Goal: Task Accomplishment & Management: Use online tool/utility

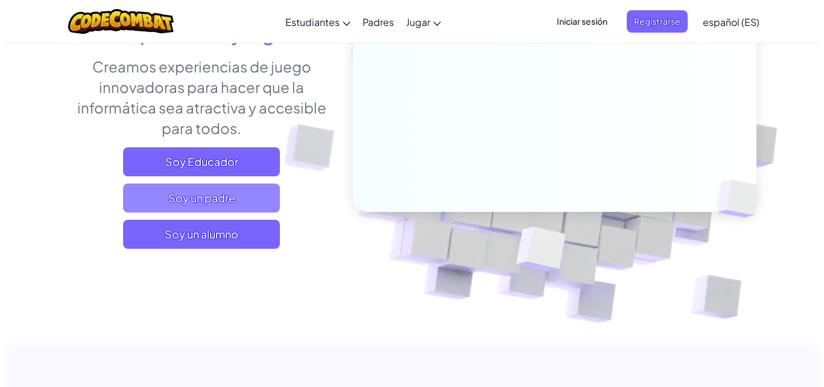
scroll to position [181, 0]
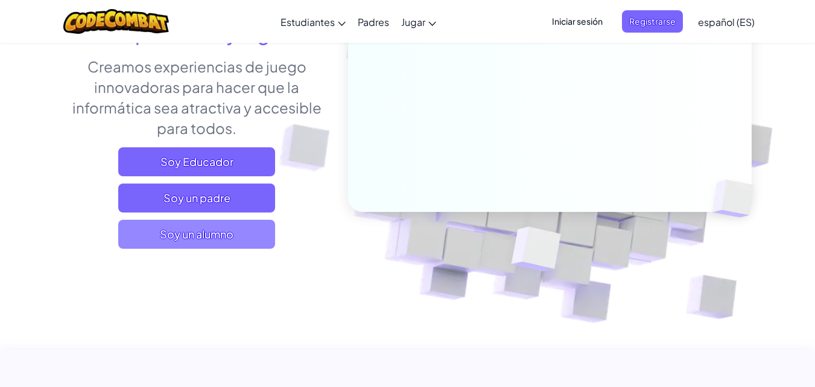
click at [211, 230] on font "Soy un alumno" at bounding box center [197, 234] width 74 height 14
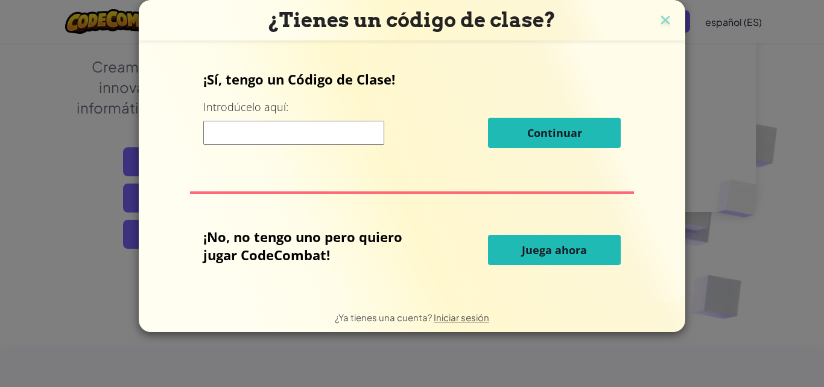
click at [559, 259] on button "Juega ahora" at bounding box center [554, 250] width 133 height 30
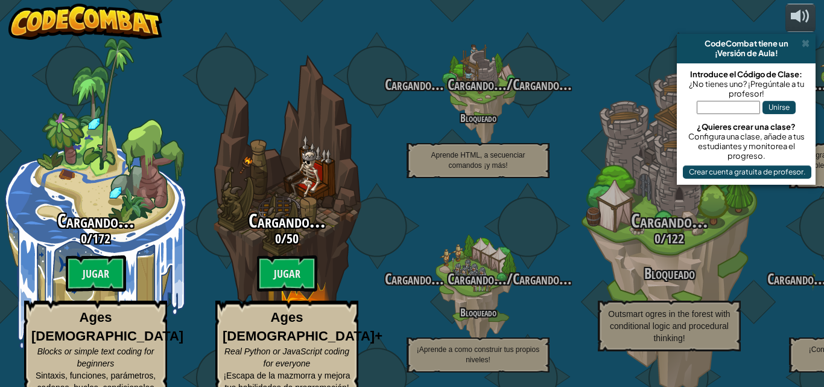
select select "es-ES"
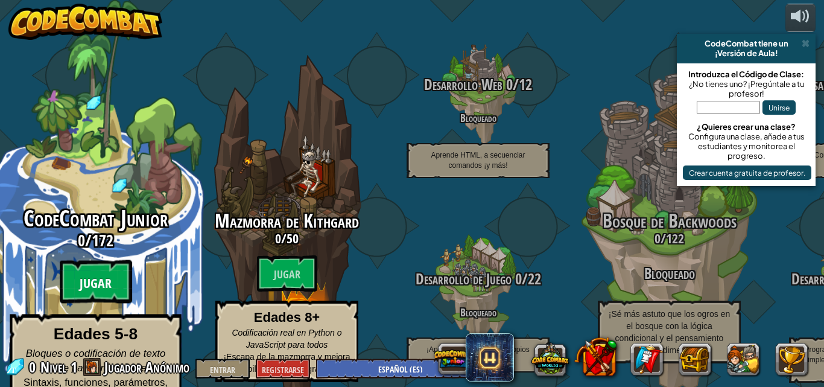
click at [107, 260] on btn "Jugar" at bounding box center [96, 281] width 72 height 43
select select "es-ES"
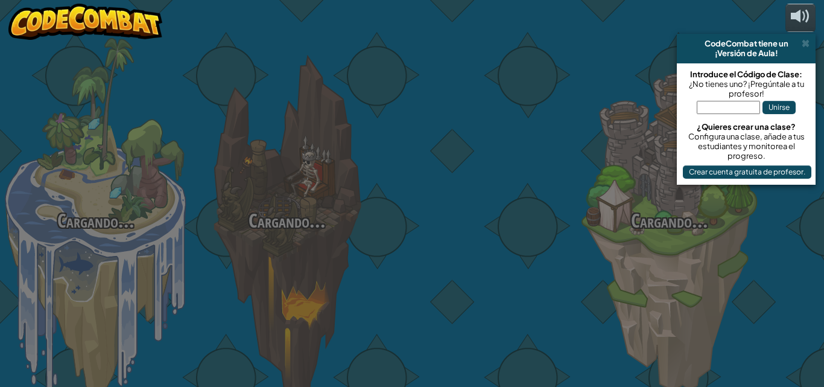
select select "es-ES"
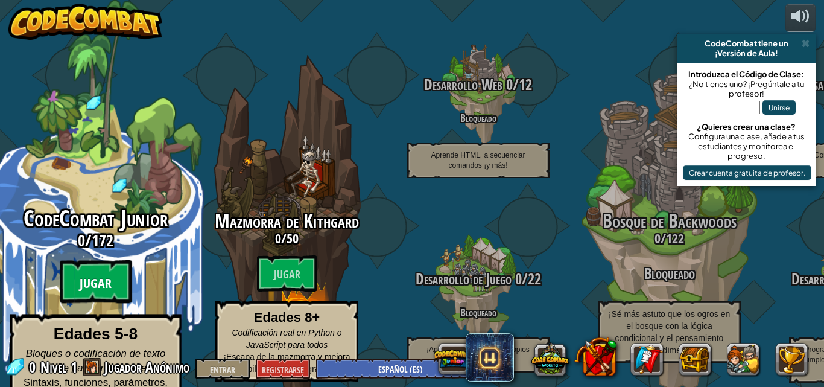
click at [118, 260] on btn "Jugar" at bounding box center [96, 281] width 72 height 43
select select "es-ES"
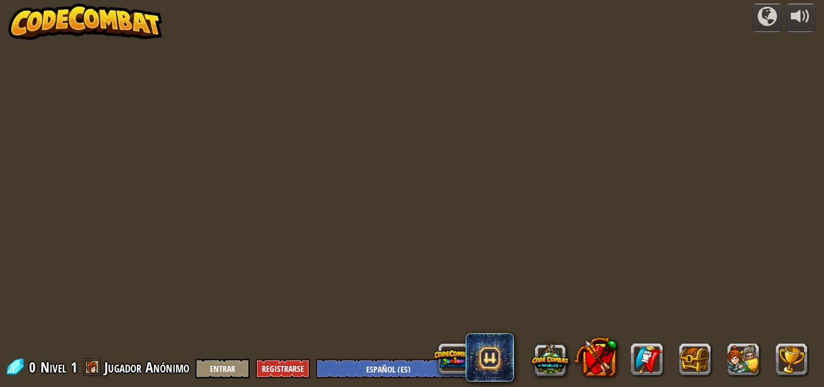
select select "es-ES"
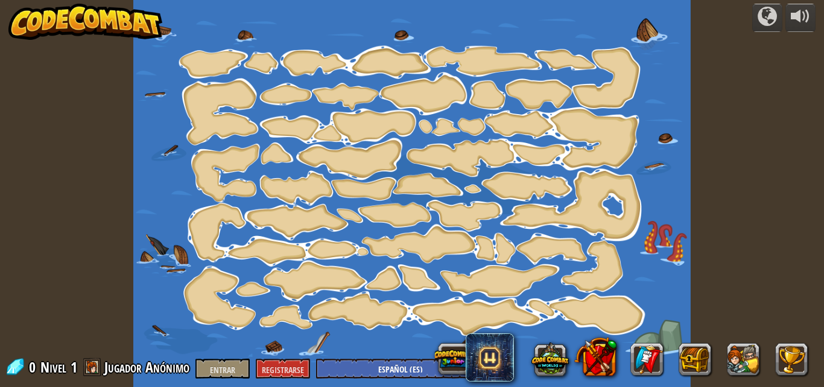
select select "es-ES"
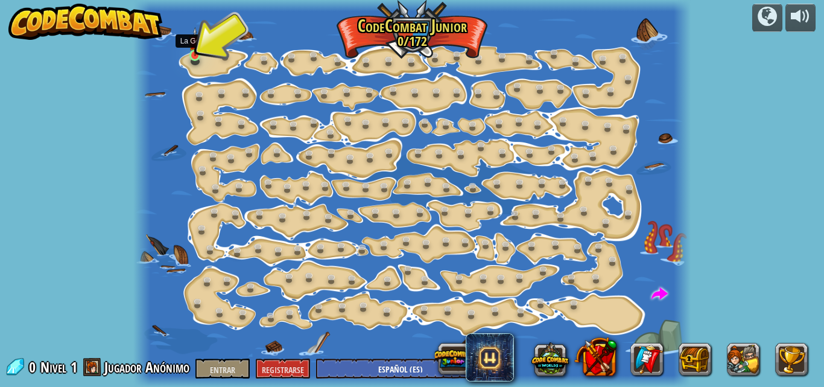
click at [193, 51] on img at bounding box center [195, 42] width 13 height 30
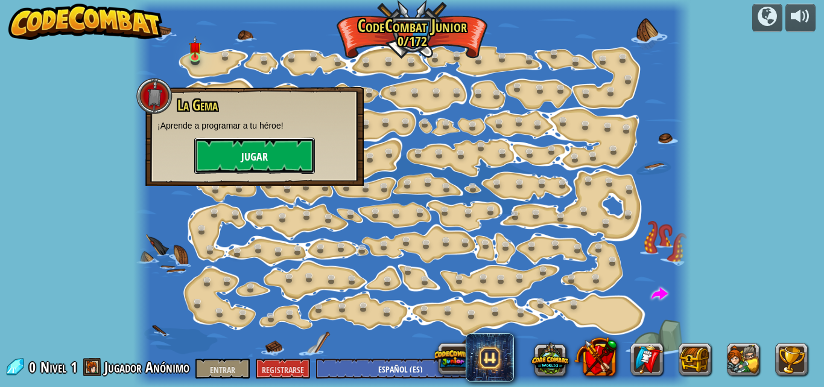
click at [215, 159] on button "Jugar" at bounding box center [254, 156] width 121 height 36
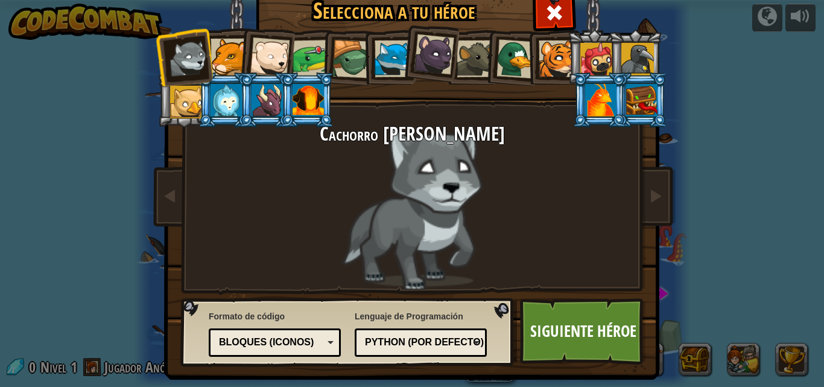
click at [229, 56] on div at bounding box center [229, 57] width 37 height 37
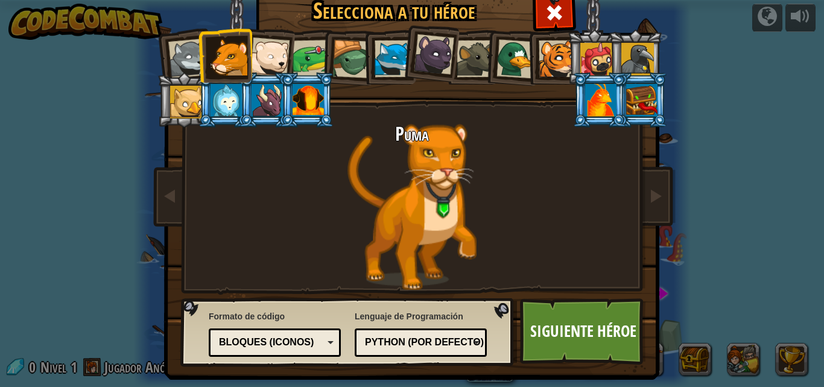
click at [255, 60] on div at bounding box center [270, 57] width 40 height 40
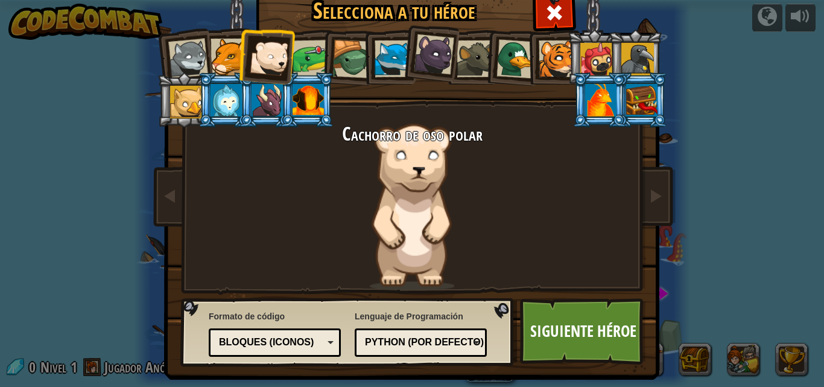
click at [269, 95] on div at bounding box center [267, 100] width 31 height 33
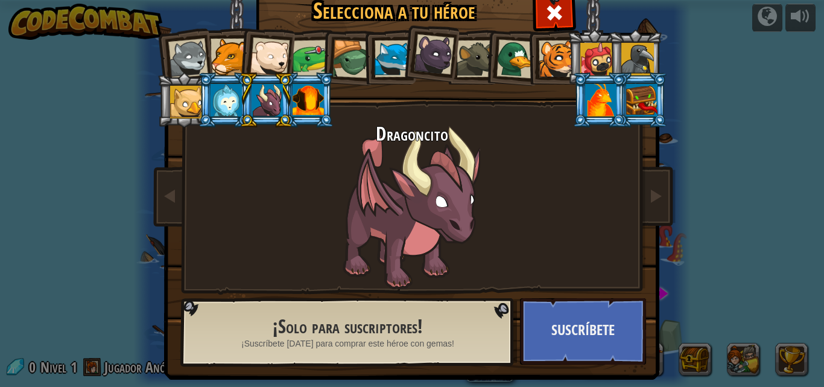
click at [303, 92] on div at bounding box center [308, 100] width 31 height 33
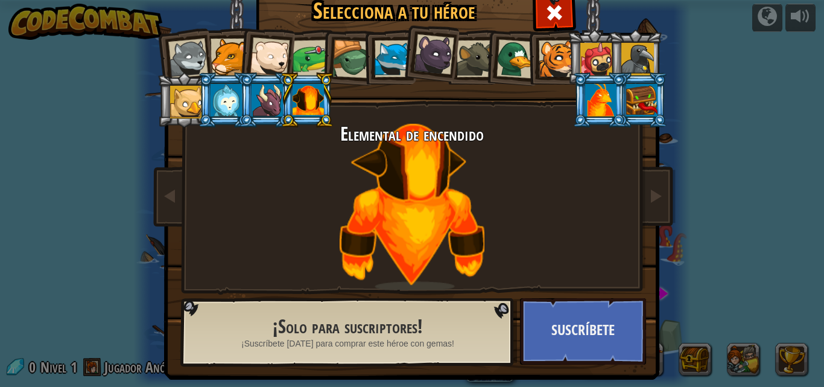
click at [439, 52] on div at bounding box center [434, 54] width 40 height 40
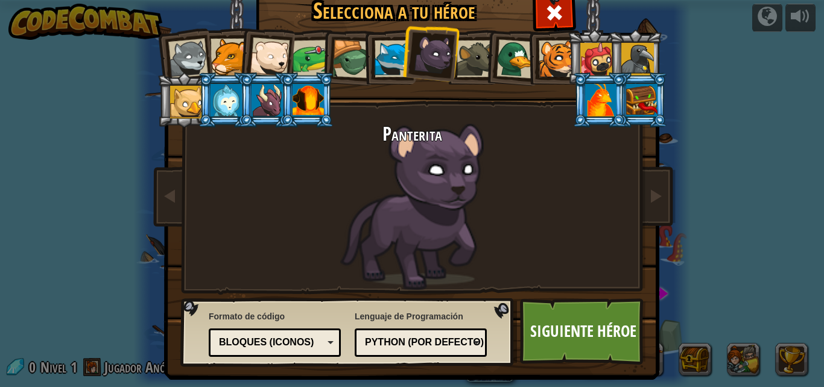
click at [533, 56] on li at bounding box center [553, 57] width 54 height 55
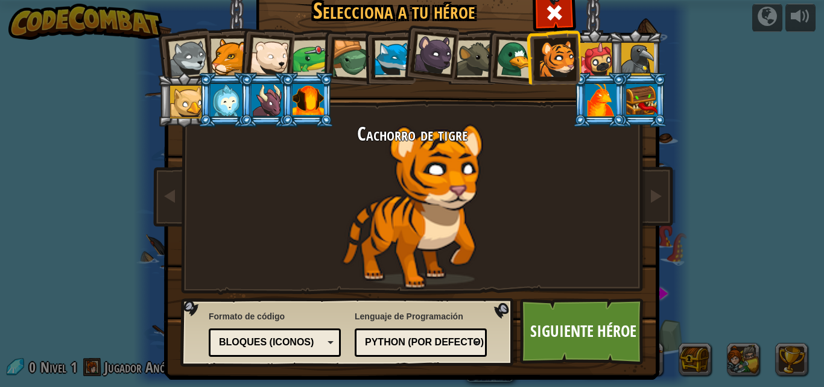
click at [580, 55] on div at bounding box center [596, 59] width 33 height 33
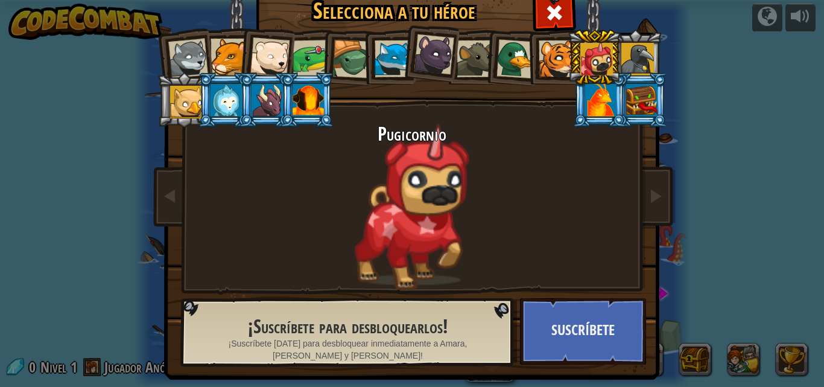
click at [559, 59] on div at bounding box center [557, 58] width 37 height 37
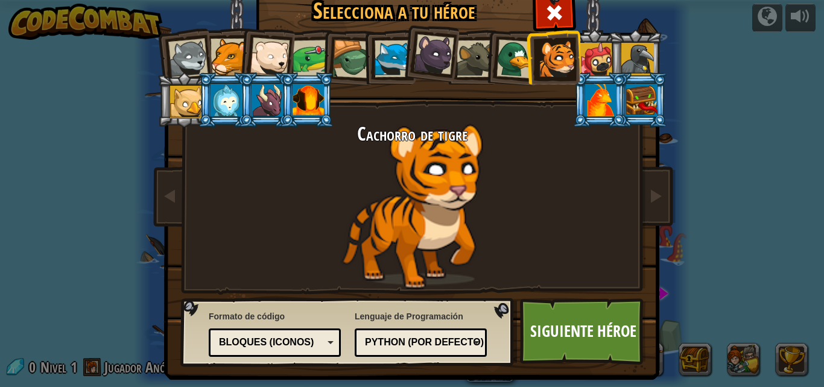
click at [556, 81] on li at bounding box center [553, 57] width 54 height 55
click at [256, 53] on div at bounding box center [270, 57] width 40 height 40
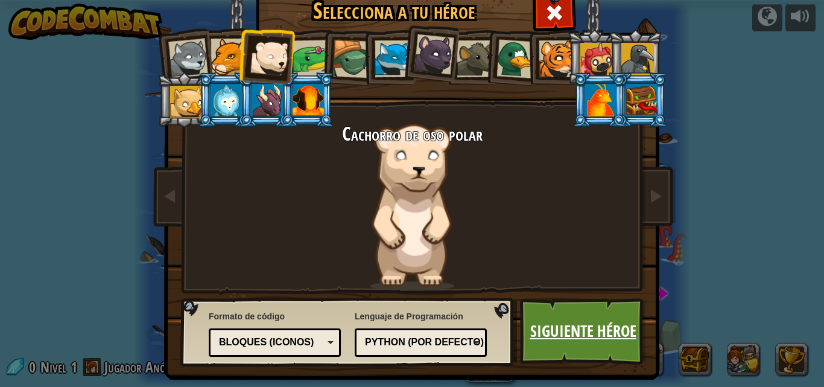
click at [619, 332] on font "Siguiente héroe" at bounding box center [583, 331] width 106 height 22
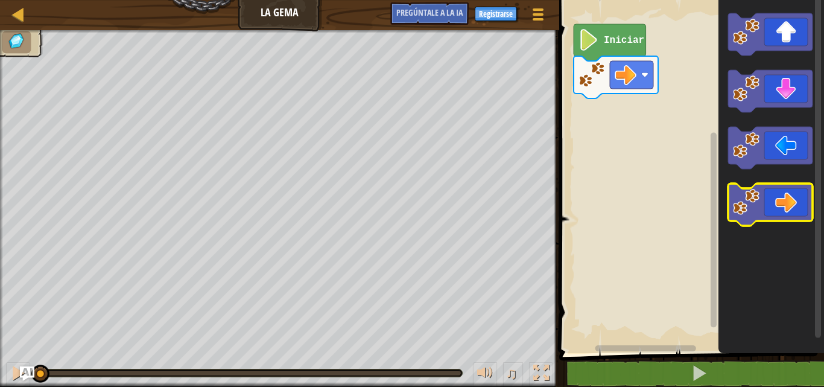
click at [785, 198] on icon "Espacio de trabajo de Blockly" at bounding box center [770, 204] width 84 height 42
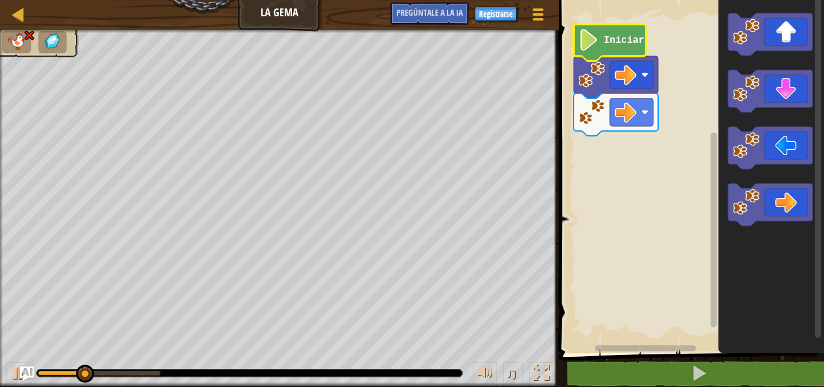
click at [585, 35] on image "Espacio de trabajo de Blockly" at bounding box center [588, 40] width 21 height 22
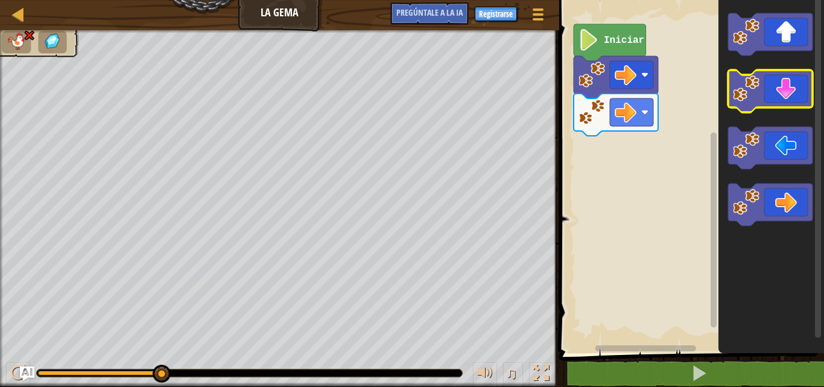
click at [803, 89] on icon "Espacio de trabajo de Blockly" at bounding box center [770, 91] width 84 height 42
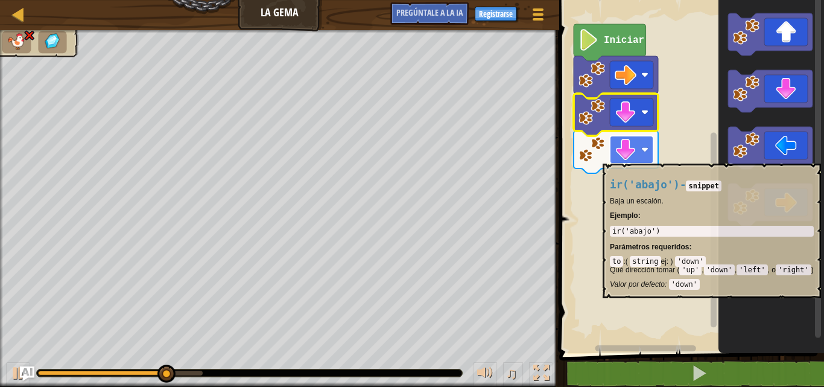
click at [627, 157] on image "Espacio de trabajo de Blockly" at bounding box center [626, 150] width 22 height 22
